Goal: Task Accomplishment & Management: Use online tool/utility

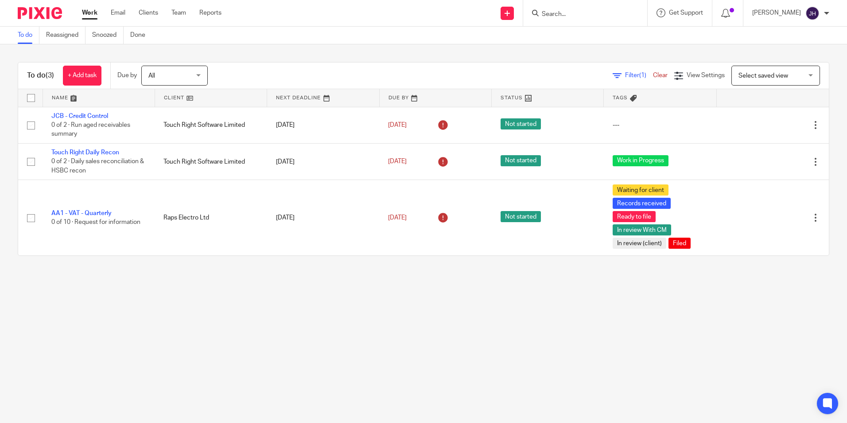
click at [560, 14] on input "Search" at bounding box center [581, 15] width 80 height 8
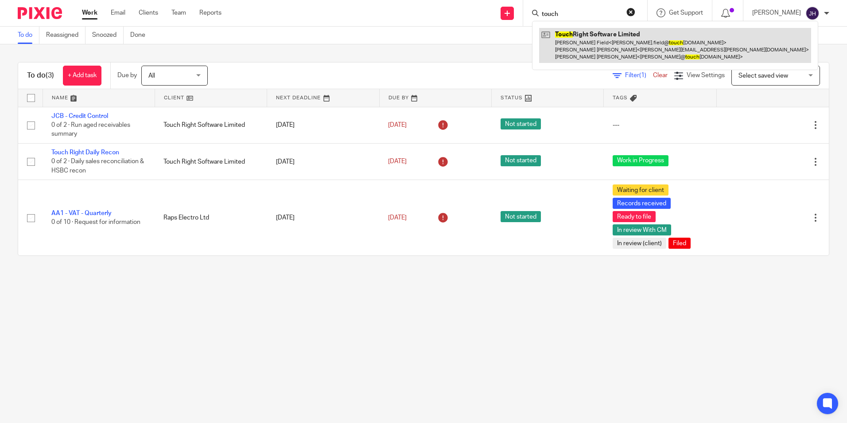
type input "touch"
click at [577, 32] on link at bounding box center [675, 45] width 272 height 35
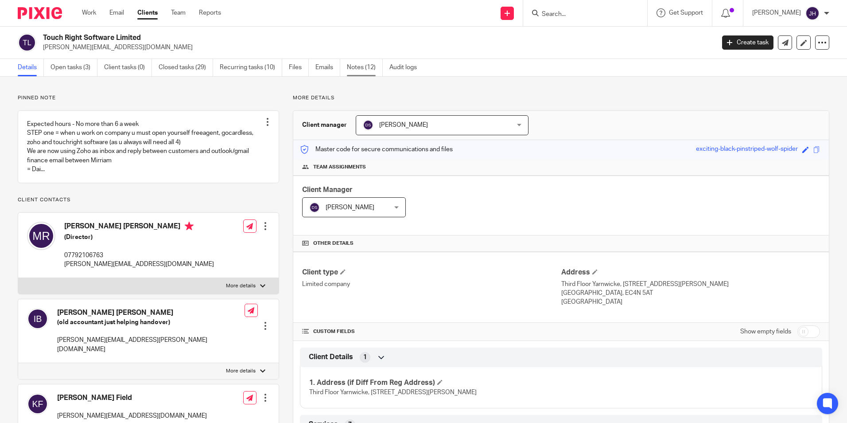
click at [364, 67] on link "Notes (12)" at bounding box center [365, 67] width 36 height 17
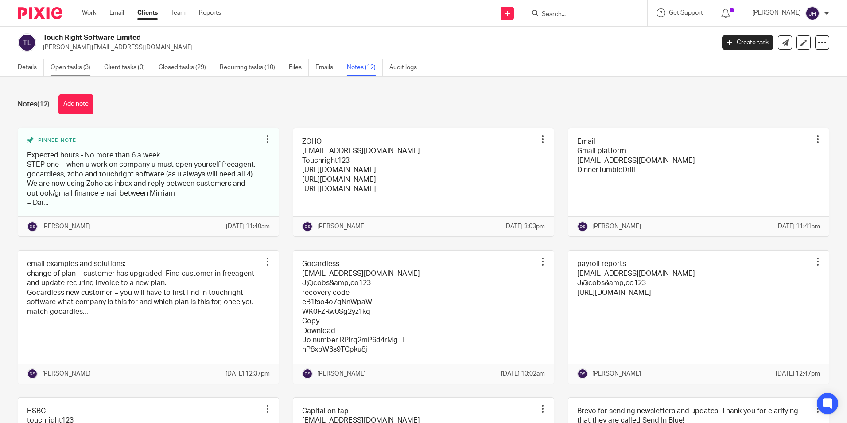
drag, startPoint x: 74, startPoint y: 69, endPoint x: 79, endPoint y: 70, distance: 5.4
click at [74, 69] on link "Open tasks (3)" at bounding box center [73, 67] width 47 height 17
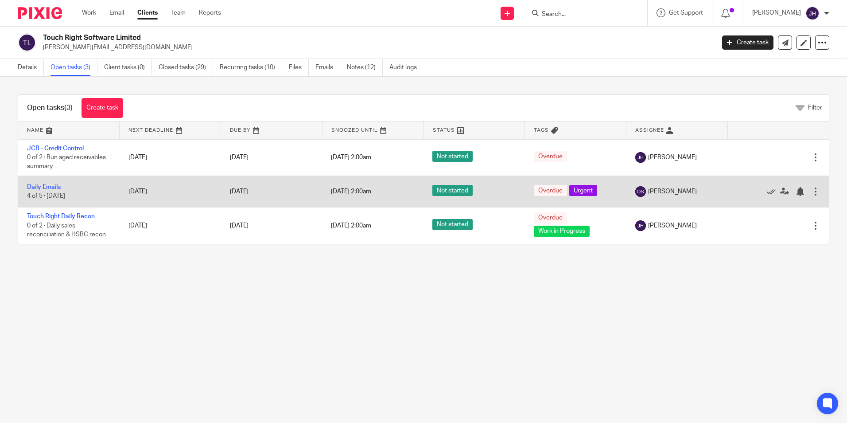
click at [811, 192] on div at bounding box center [815, 191] width 9 height 9
click at [30, 182] on td "Daily Emails 4 of 5 · [DATE]" at bounding box center [68, 190] width 101 height 31
click at [32, 186] on link "Daily Emails" at bounding box center [44, 187] width 34 height 6
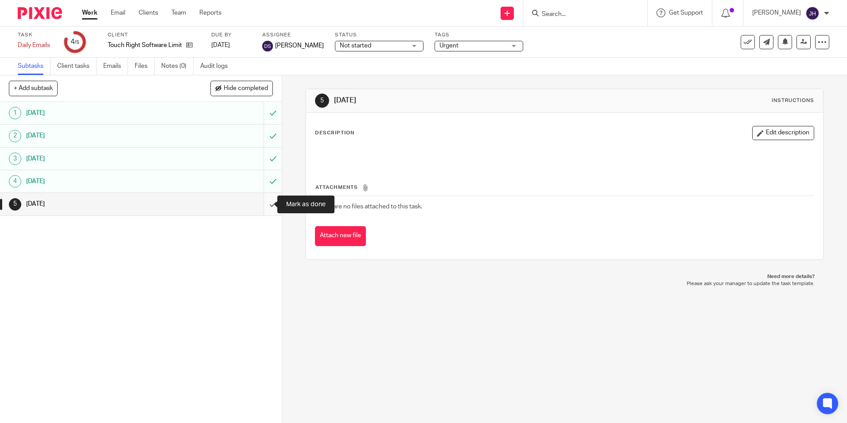
click at [266, 203] on input "submit" at bounding box center [141, 204] width 282 height 22
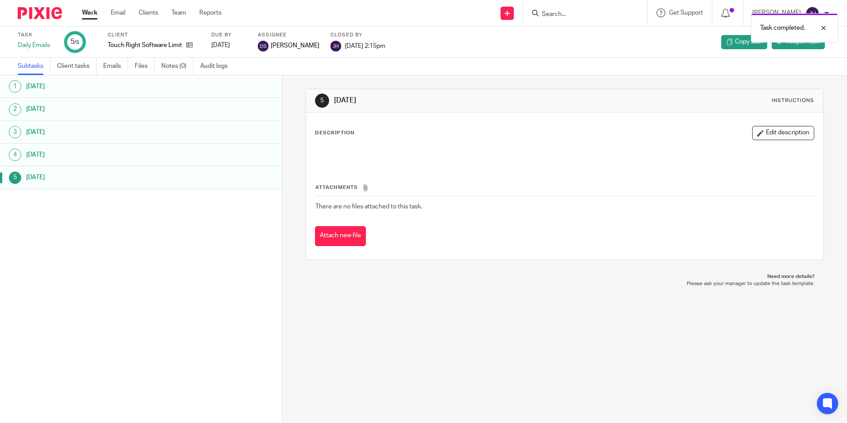
click at [27, 62] on link "Subtasks" at bounding box center [34, 66] width 33 height 17
click at [89, 12] on link "Work" at bounding box center [90, 12] width 16 height 9
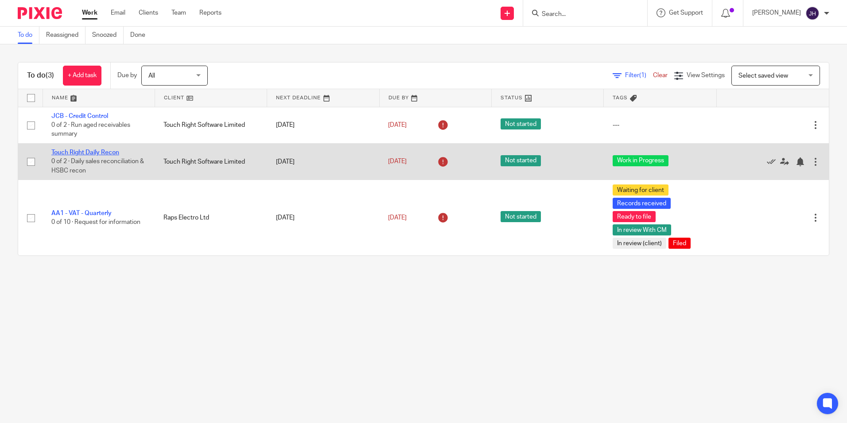
click at [99, 149] on link "Touch Right Daily Recon" at bounding box center [85, 152] width 68 height 6
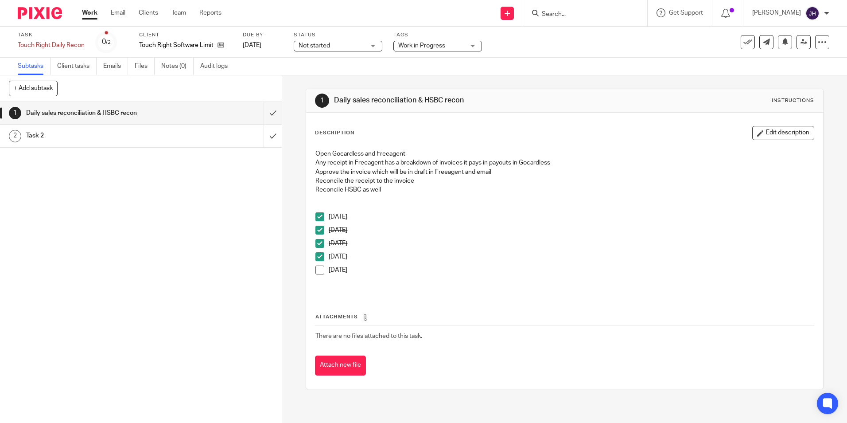
click at [316, 273] on span at bounding box center [319, 269] width 9 height 9
click at [85, 10] on link "Work" at bounding box center [90, 12] width 16 height 9
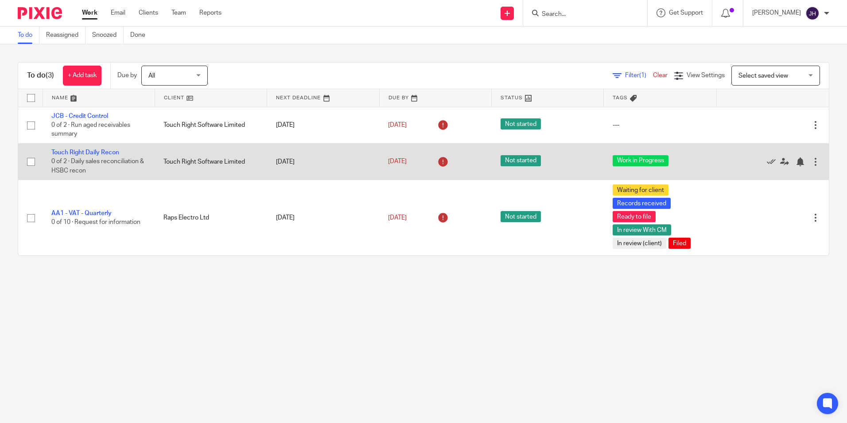
click at [436, 162] on icon at bounding box center [443, 162] width 14 height 14
